Goal: Task Accomplishment & Management: Use online tool/utility

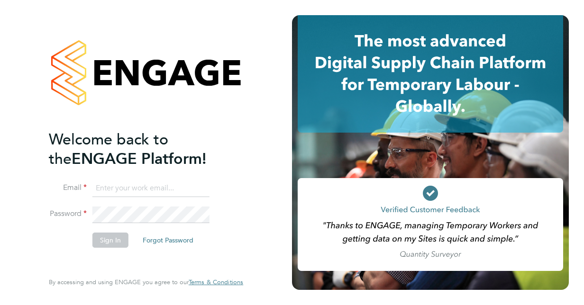
type input "elaine.alecho@justice.gov.uk"
click at [108, 243] on button "Sign In" at bounding box center [110, 240] width 36 height 15
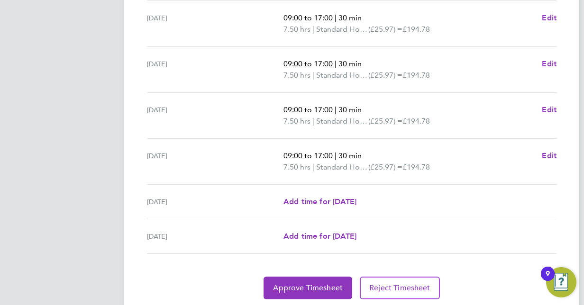
scroll to position [359, 0]
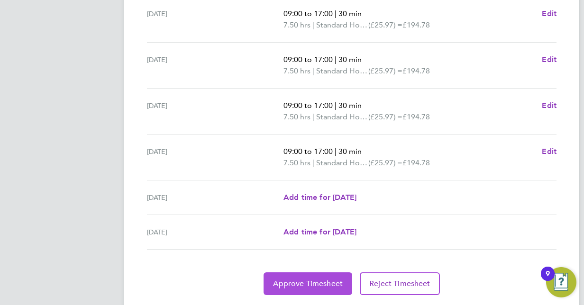
click at [306, 281] on span "Approve Timesheet" at bounding box center [308, 283] width 70 height 9
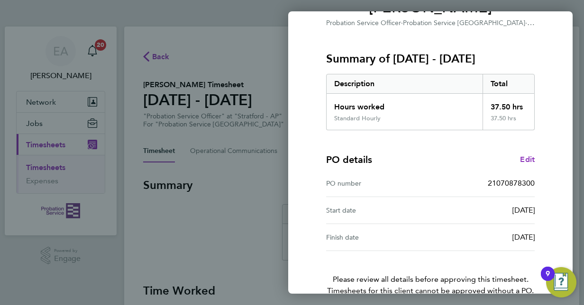
scroll to position [148, 0]
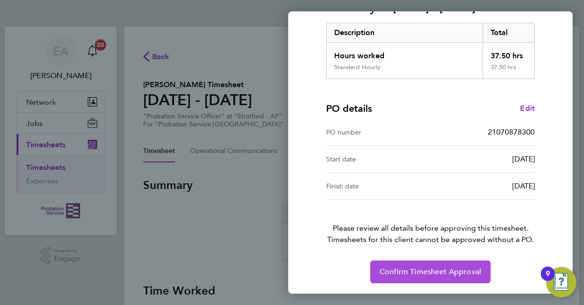
click at [427, 270] on span "Confirm Timesheet Approval" at bounding box center [430, 271] width 101 height 9
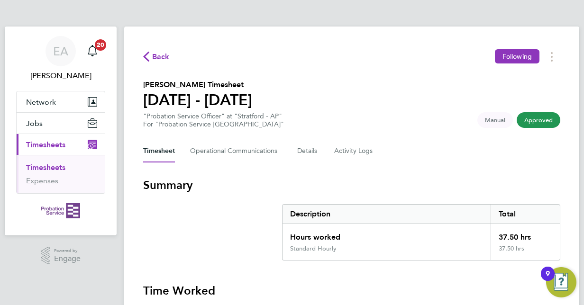
click at [388, 80] on section "[PERSON_NAME] Timesheet [DATE] - [DATE] "Probation Service Officer" at "Stratfo…" at bounding box center [351, 103] width 417 height 49
click at [150, 56] on span "Back" at bounding box center [156, 56] width 27 height 9
